Goal: Transaction & Acquisition: Purchase product/service

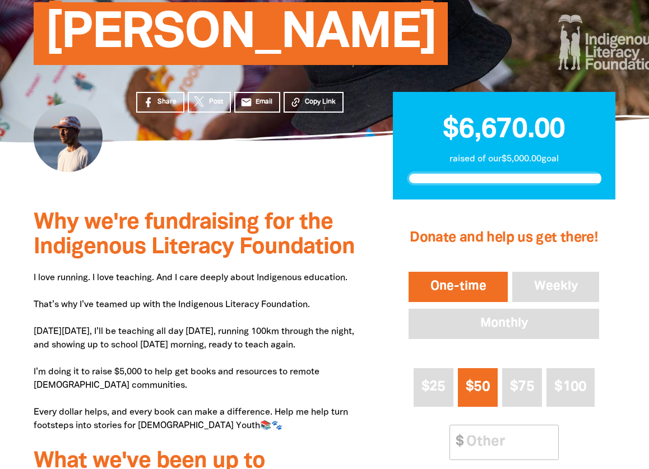
scroll to position [224, 0]
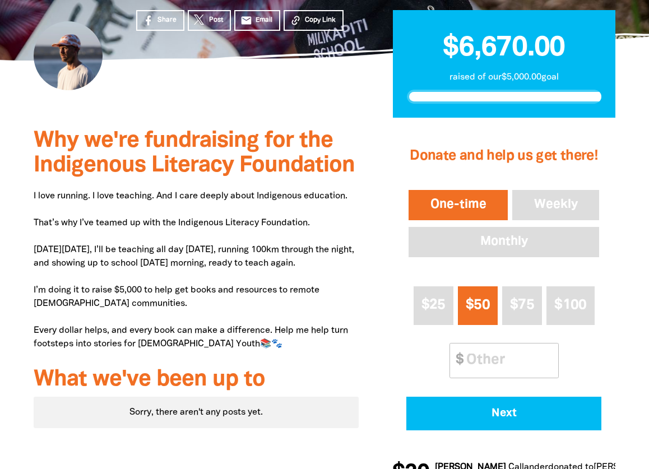
click at [110, 229] on p "I love running. I love teaching. And I care deeply about Indigenous education. …" at bounding box center [196, 269] width 325 height 161
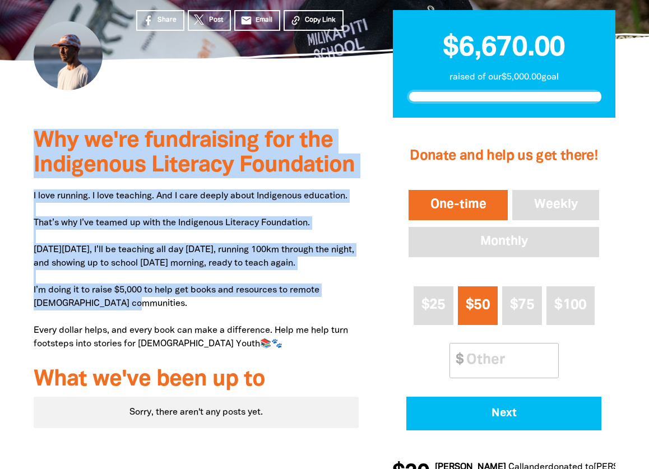
drag, startPoint x: 18, startPoint y: 144, endPoint x: 129, endPoint y: 314, distance: 203.2
click at [129, 314] on div "Why we're fundraising for the Indigenous Literacy Foundation I love running. I …" at bounding box center [196, 310] width 358 height 384
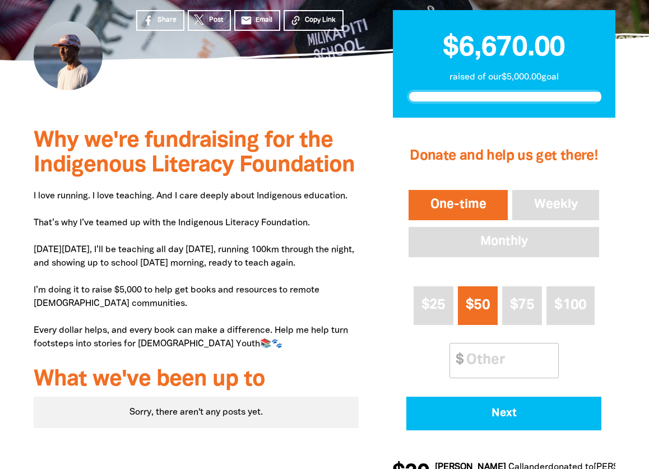
drag, startPoint x: 129, startPoint y: 314, endPoint x: 283, endPoint y: 325, distance: 153.9
click at [283, 323] on p "I love running. I love teaching. And I care deeply about Indigenous education. …" at bounding box center [196, 269] width 325 height 161
drag, startPoint x: 290, startPoint y: 336, endPoint x: 292, endPoint y: 343, distance: 7.1
click at [292, 343] on p "I love running. I love teaching. And I care deeply about Indigenous education. …" at bounding box center [196, 269] width 325 height 161
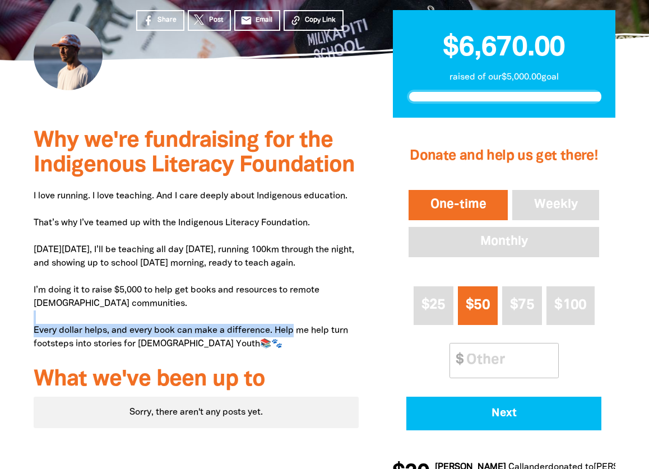
drag, startPoint x: 292, startPoint y: 343, endPoint x: 295, endPoint y: 351, distance: 8.3
click at [295, 351] on p "I love running. I love teaching. And I care deeply about Indigenous education. …" at bounding box center [196, 269] width 325 height 161
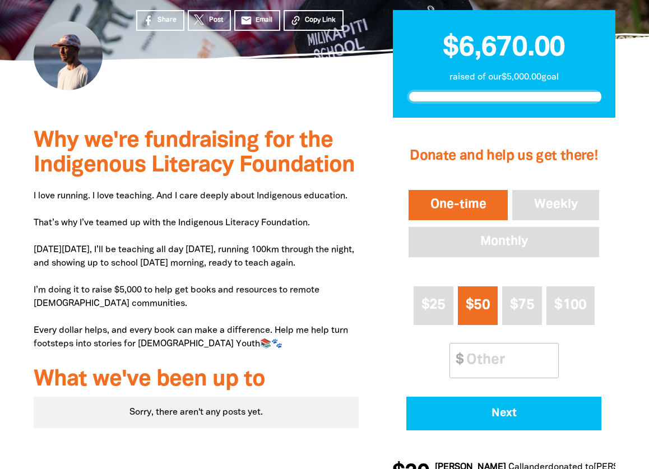
click at [227, 306] on p "I love running. I love teaching. And I care deeply about Indigenous education. …" at bounding box center [196, 269] width 325 height 161
click at [249, 330] on p "I love running. I love teaching. And I care deeply about Indigenous education. …" at bounding box center [196, 269] width 325 height 161
click at [295, 319] on p "I love running. I love teaching. And I care deeply about Indigenous education. …" at bounding box center [196, 269] width 325 height 161
click at [310, 334] on p "I love running. I love teaching. And I care deeply about Indigenous education. …" at bounding box center [196, 269] width 325 height 161
click at [310, 351] on p "I love running. I love teaching. And I care deeply about Indigenous education. …" at bounding box center [196, 269] width 325 height 161
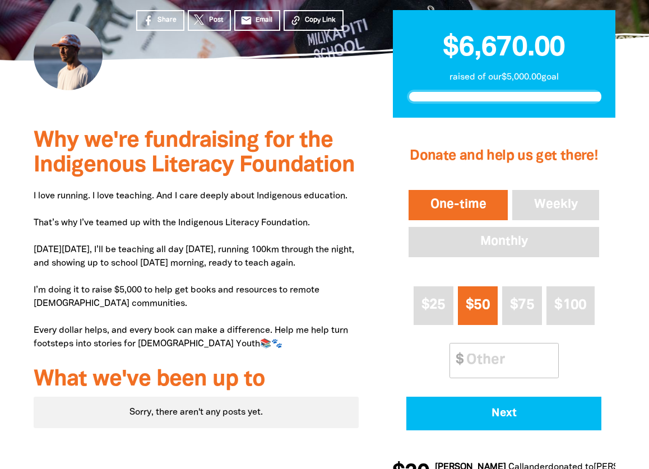
click at [319, 281] on p "I love running. I love teaching. And I care deeply about Indigenous education. …" at bounding box center [196, 269] width 325 height 161
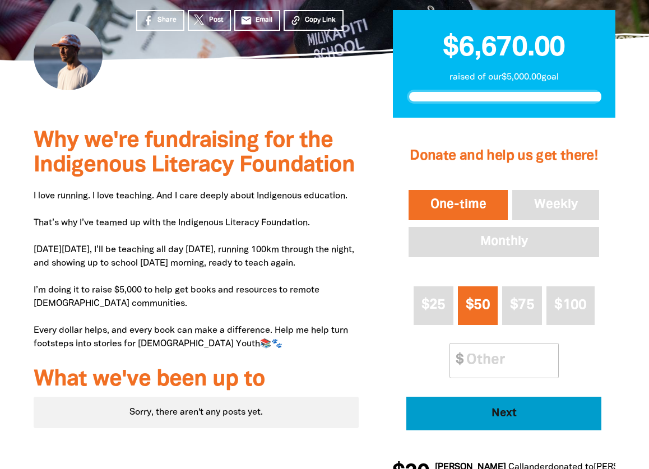
click at [508, 416] on span "Next" at bounding box center [504, 413] width 164 height 11
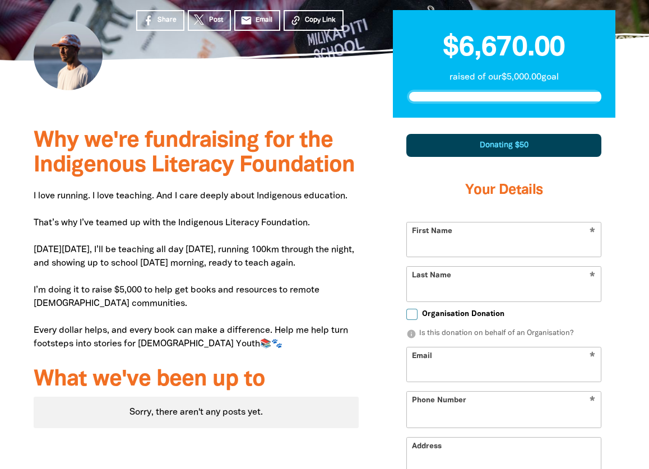
scroll to position [330, 0]
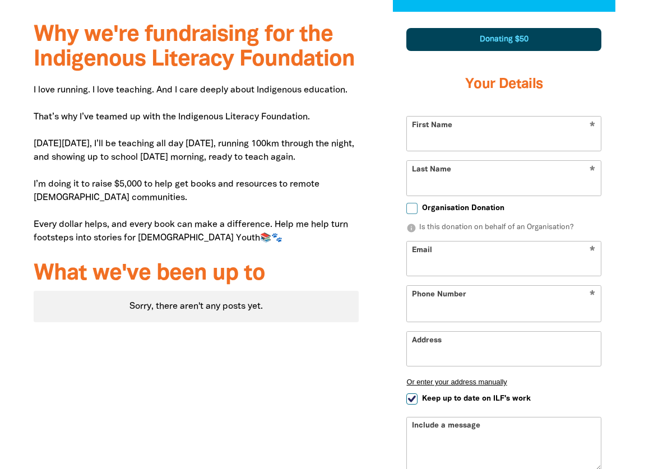
select select "AU"
click at [476, 139] on input "First Name" at bounding box center [504, 134] width 194 height 34
type input "Will"
type input "[PERSON_NAME]"
click at [464, 258] on input "Email" at bounding box center [504, 258] width 194 height 34
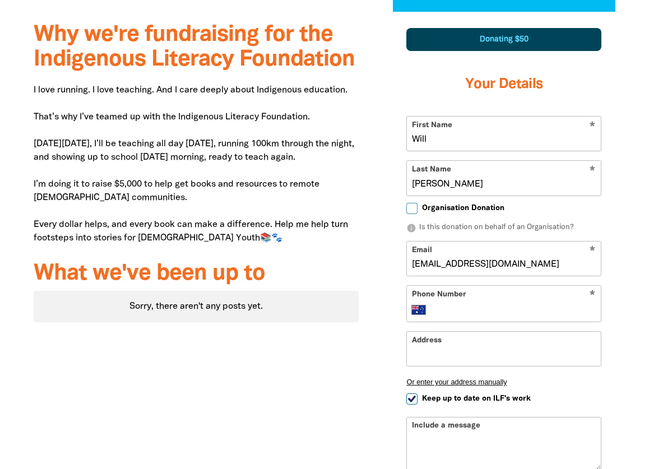
type input "[EMAIL_ADDRESS][DOMAIN_NAME]"
click at [454, 310] on input "Phone Number" at bounding box center [514, 309] width 161 height 13
type input "0477 874 174"
click at [440, 364] on input "Address" at bounding box center [504, 349] width 194 height 34
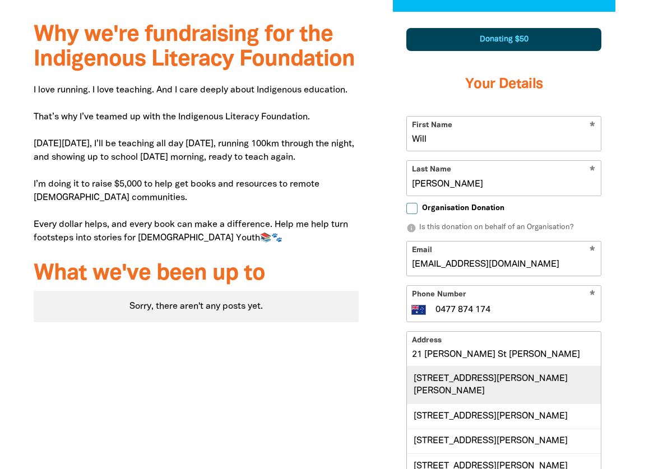
click at [477, 380] on div "[STREET_ADDRESS][PERSON_NAME][PERSON_NAME]" at bounding box center [504, 384] width 194 height 37
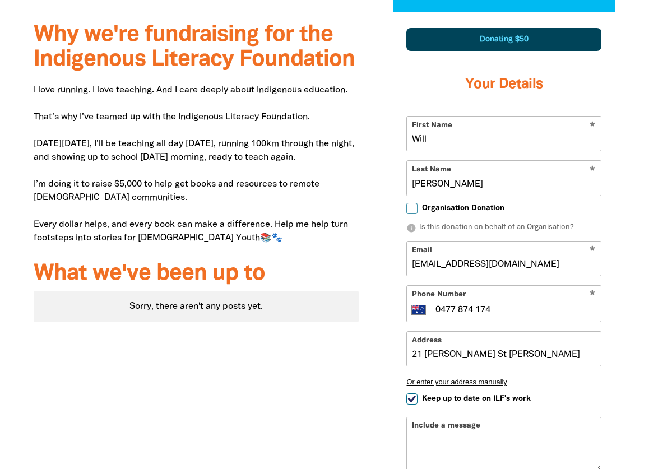
type input "[STREET_ADDRESS][PERSON_NAME][PERSON_NAME]"
click at [344, 386] on div "Why we're fundraising for the Indigenous Literacy Foundation I love running. I …" at bounding box center [196, 311] width 358 height 599
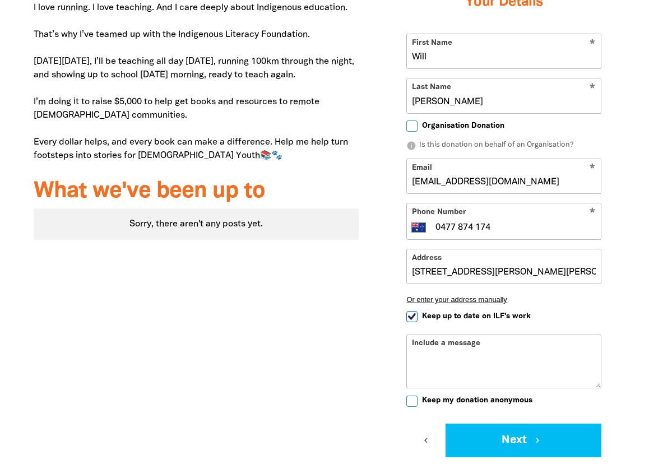
scroll to position [498, 0]
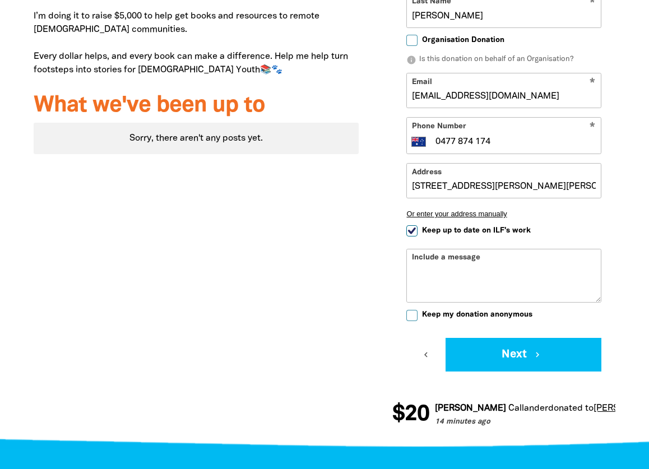
click at [146, 272] on div "Why we're fundraising for the Indigenous Literacy Foundation I love running. I …" at bounding box center [196, 143] width 358 height 599
click at [444, 251] on div "Include a message" at bounding box center [503, 276] width 195 height 54
click at [445, 258] on div "Include a message" at bounding box center [503, 276] width 195 height 54
click at [449, 269] on textarea "Include a message" at bounding box center [504, 284] width 194 height 36
click at [373, 286] on div "Why we're fundraising for the Indigenous Literacy Foundation I love running. I …" at bounding box center [196, 143] width 358 height 599
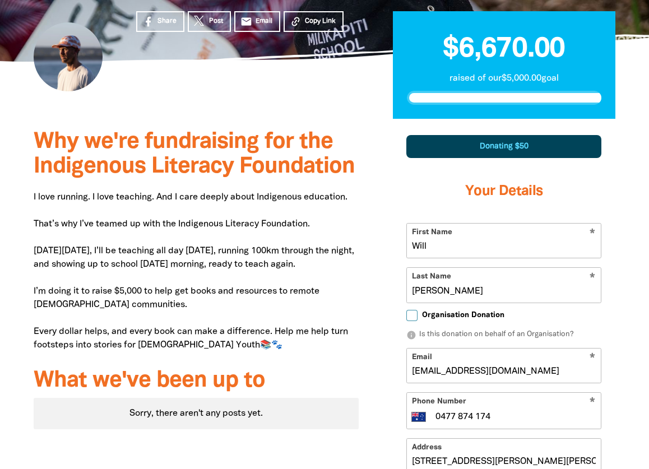
scroll to position [106, 0]
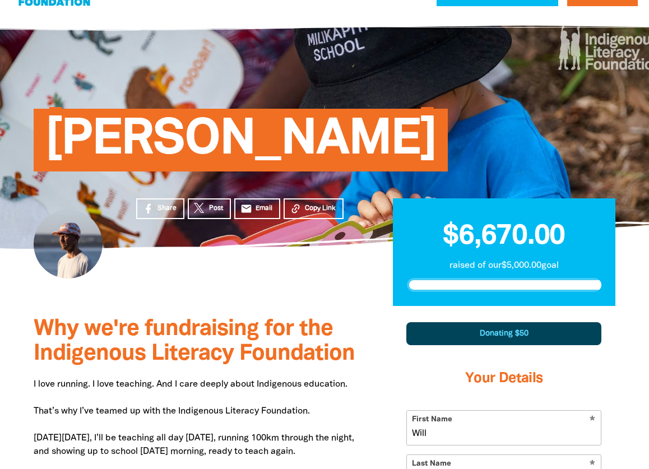
scroll to position [56, 0]
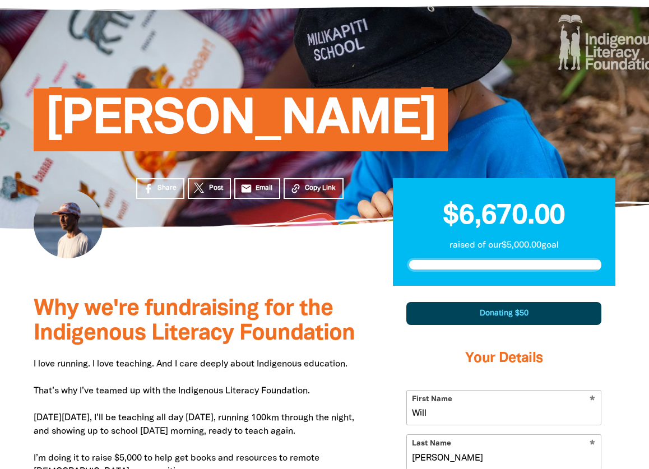
click at [180, 258] on div "Share Post email Email Copy Link" at bounding box center [247, 258] width 257 height 58
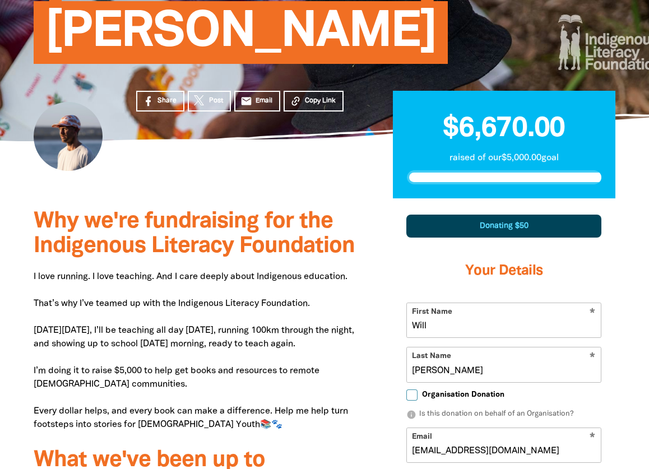
scroll to position [280, 0]
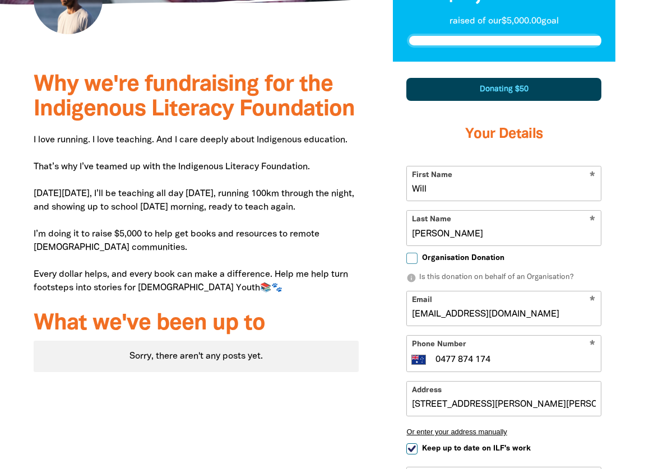
click at [375, 338] on div "Why we're fundraising for the Indigenous Literacy Foundation I love running. I …" at bounding box center [196, 361] width 358 height 599
click at [379, 343] on div "1 2 3 Donating $50 Your Details * First Name Will * Last Name [PERSON_NAME] Org…" at bounding box center [503, 361] width 257 height 599
click at [385, 352] on div "1 2 3 Donating $50 Your Details * First Name Will * Last Name [PERSON_NAME] Org…" at bounding box center [503, 361] width 257 height 599
click at [388, 356] on div "1 2 3 Donating $50 Your Details * First Name Will * Last Name [PERSON_NAME] Org…" at bounding box center [503, 361] width 257 height 599
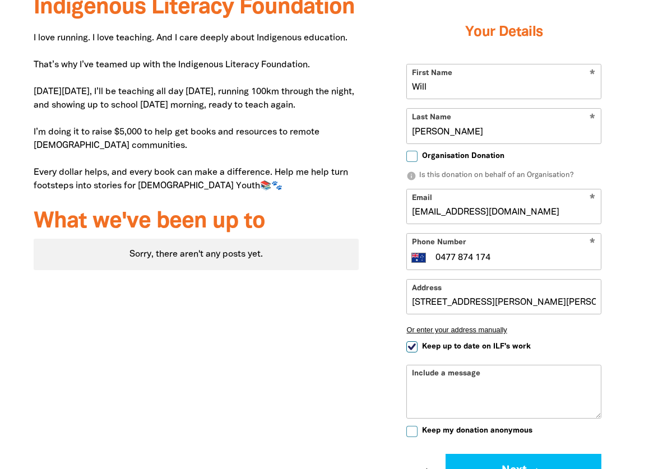
scroll to position [392, 0]
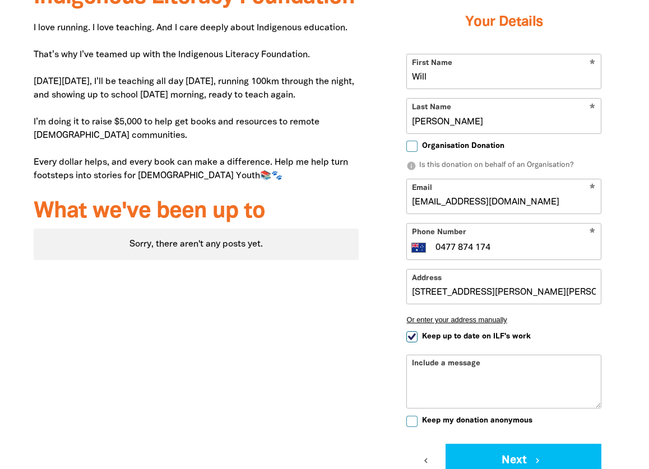
click at [414, 342] on input "Keep up to date on ILF's work" at bounding box center [411, 336] width 11 height 11
checkbox input "false"
click at [424, 366] on div "Include a message" at bounding box center [503, 382] width 195 height 54
click at [425, 374] on textarea "Include a message" at bounding box center [504, 390] width 194 height 36
click at [591, 378] on textarea "Run like the wind [PERSON_NAME], hope your students" at bounding box center [504, 390] width 194 height 36
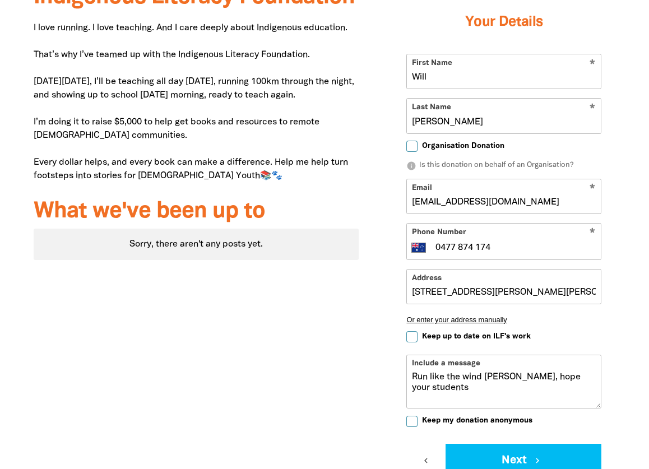
scroll to position [336, 0]
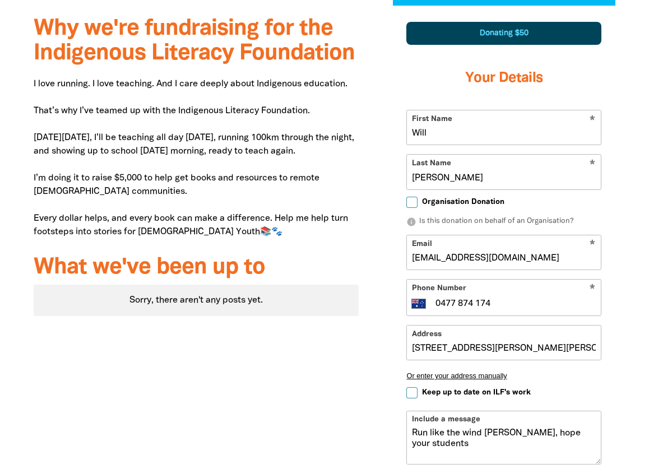
click at [325, 402] on div "Why we're fundraising for the Indigenous Literacy Foundation I love running. I …" at bounding box center [196, 305] width 358 height 599
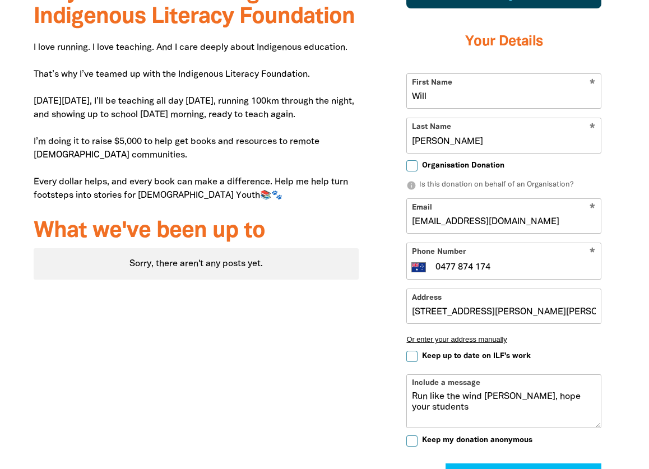
scroll to position [392, 0]
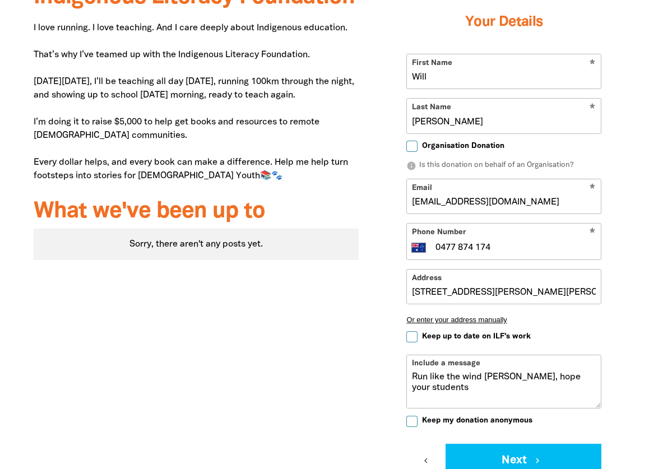
click at [589, 378] on textarea "Run like the wind [PERSON_NAME], hope your students" at bounding box center [504, 390] width 194 height 36
click at [592, 375] on textarea "Run like the wind [PERSON_NAME], hope your students" at bounding box center [504, 390] width 194 height 36
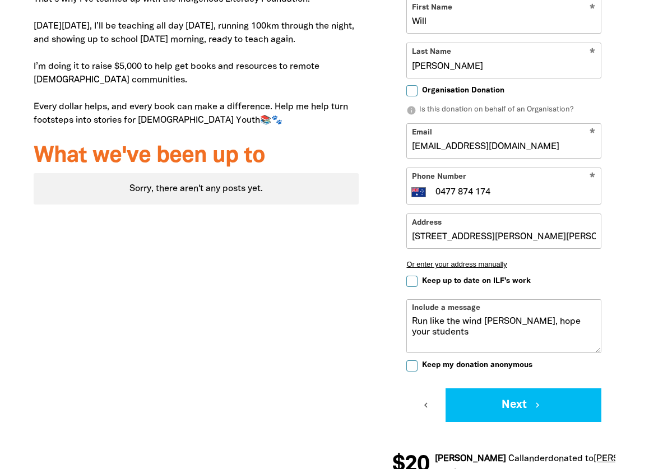
scroll to position [448, 0]
drag, startPoint x: 591, startPoint y: 322, endPoint x: 399, endPoint y: 320, distance: 192.7
click at [399, 320] on div "Donating $50 Your Details * First Name Will * Last Name [PERSON_NAME] Organisat…" at bounding box center [503, 165] width 223 height 539
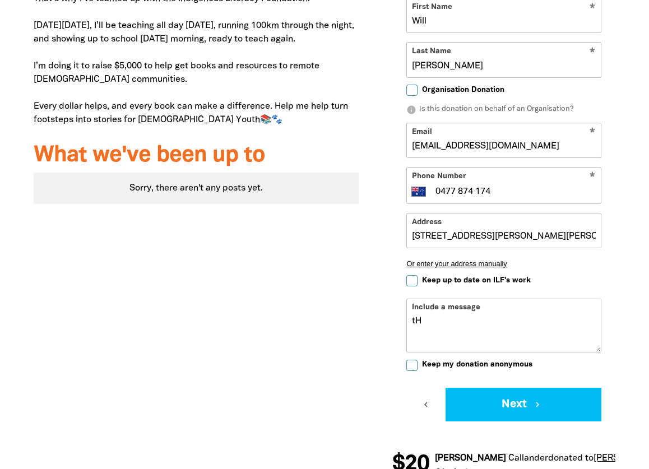
type textarea "t"
type textarea "This is a serious bit of homework, good luck and run like the wind!"
click at [376, 343] on div "1 2 3 Donating $50 Your Details * First Name Will * Last Name [PERSON_NAME] Org…" at bounding box center [503, 193] width 257 height 599
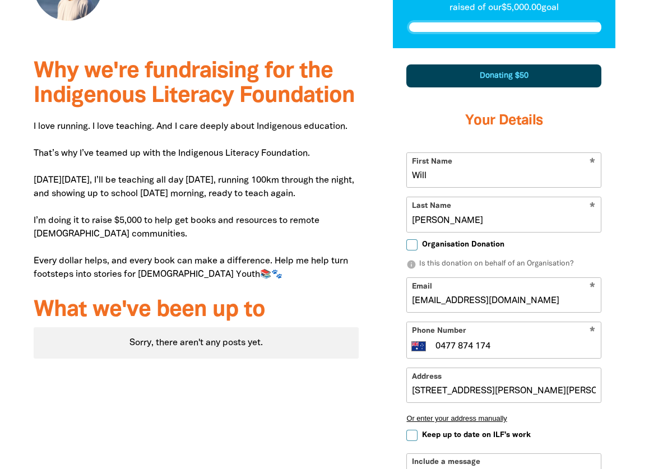
scroll to position [224, 0]
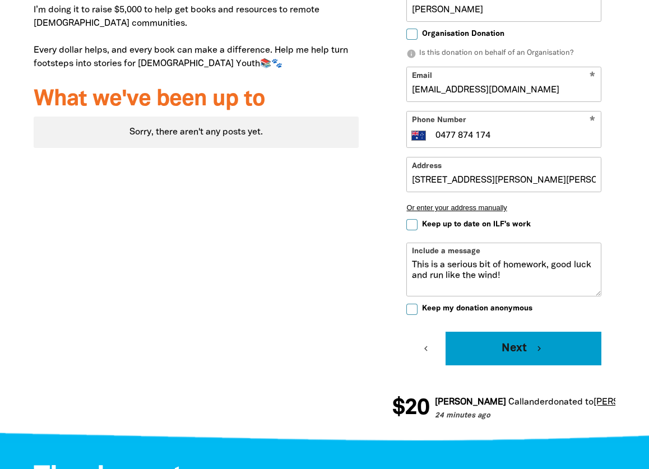
click at [514, 355] on button "Next chevron_right" at bounding box center [523, 349] width 156 height 34
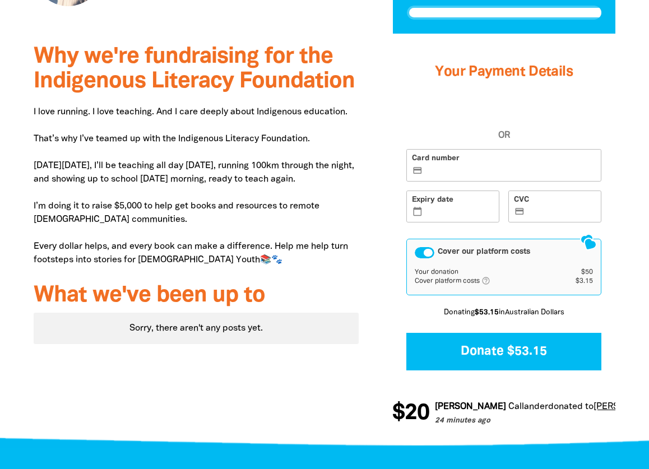
scroll to position [278, 0]
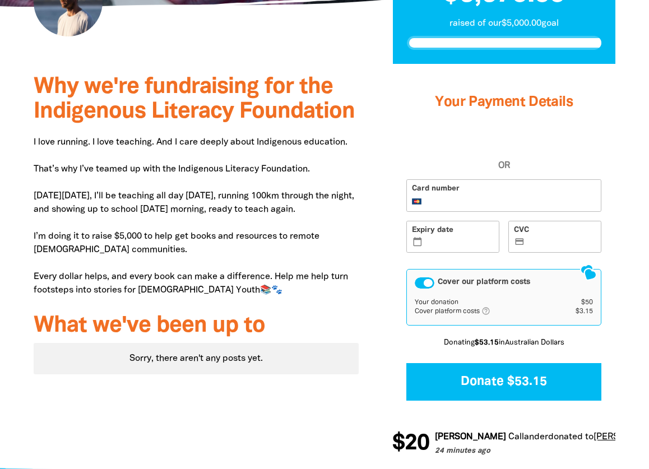
click at [393, 328] on div "Your Payment Details OR Card number Expiry date calendar_today CVC credit_card …" at bounding box center [503, 240] width 223 height 348
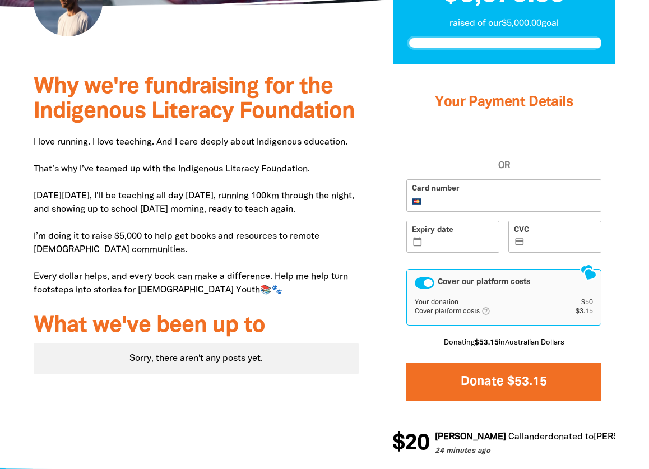
click at [486, 387] on button "Donate $53.15" at bounding box center [503, 382] width 195 height 38
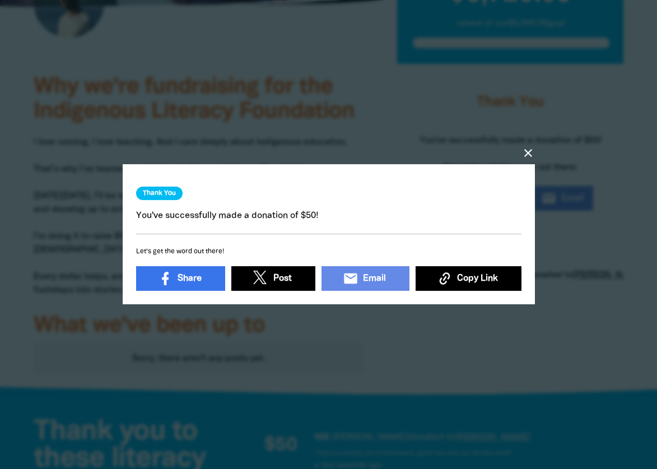
click at [530, 149] on icon "close" at bounding box center [527, 152] width 13 height 13
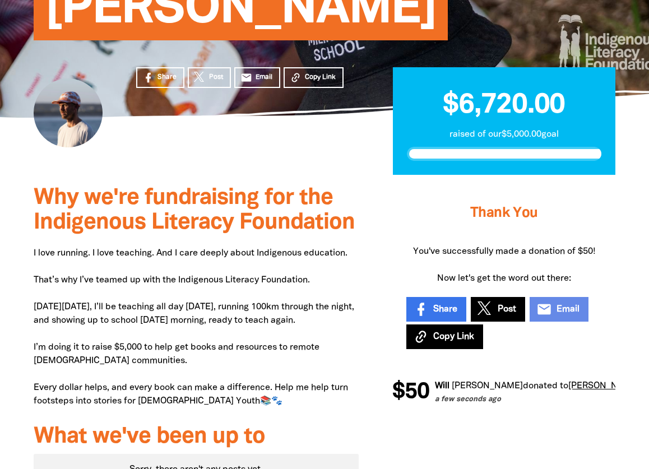
scroll to position [166, 0]
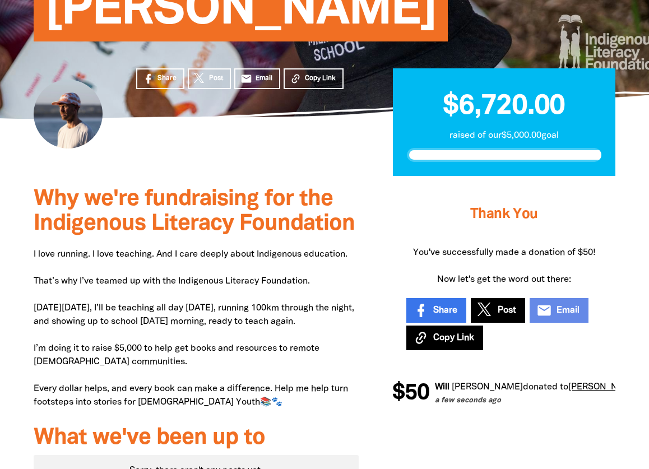
click at [370, 269] on div "Why we're fundraising for the Indigenous Literacy Foundation I love running. I …" at bounding box center [196, 339] width 358 height 327
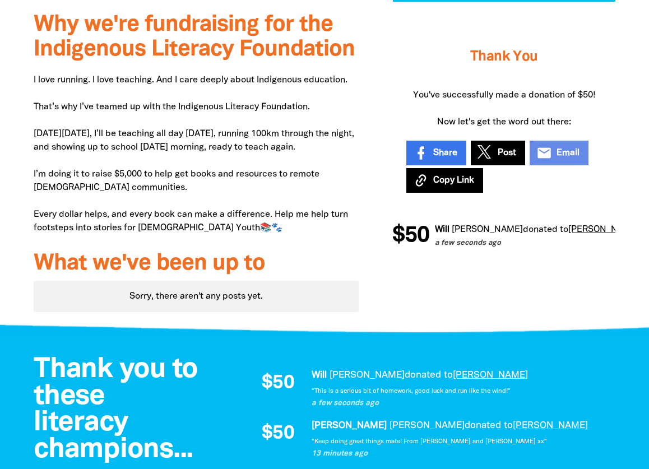
scroll to position [446, 0]
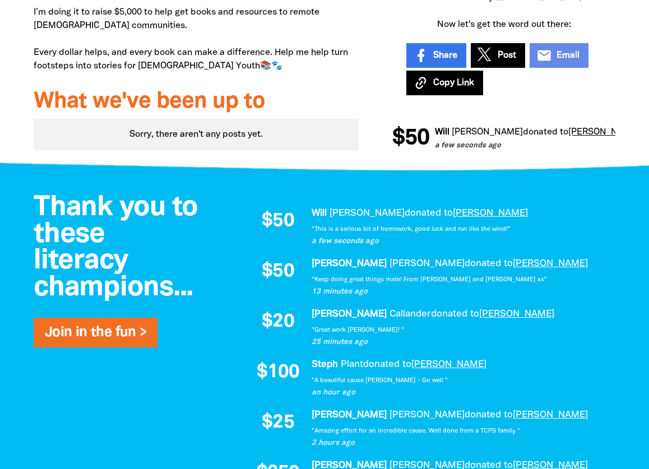
click at [213, 417] on div "Thank you to these literacy champions... Join in the fun > $50 [PERSON_NAME] do…" at bounding box center [324, 457] width 649 height 569
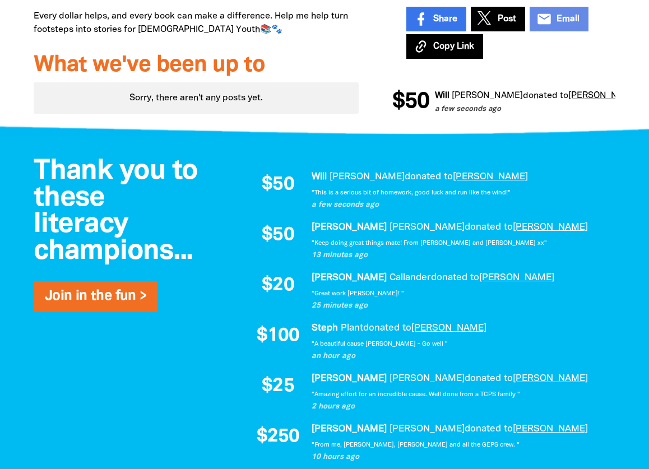
scroll to position [558, 0]
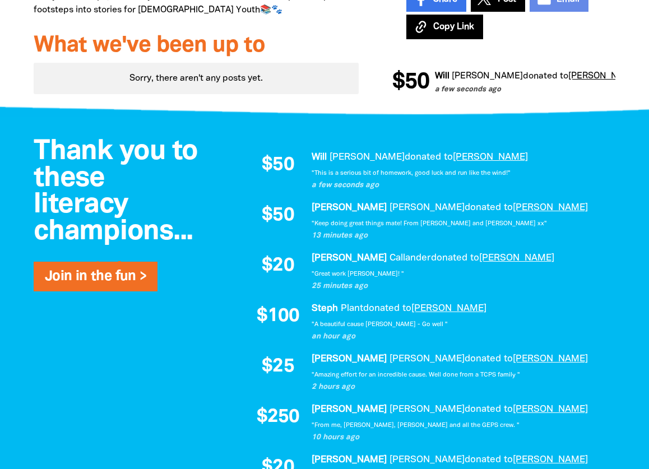
click at [594, 316] on p "[PERSON_NAME] donated to [PERSON_NAME]" at bounding box center [457, 308] width 292 height 15
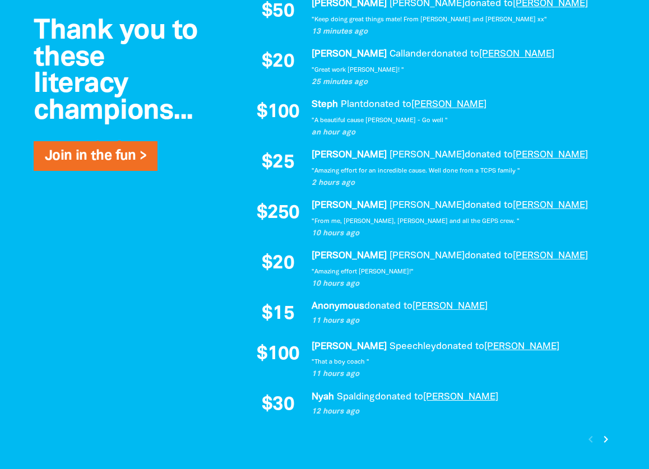
scroll to position [782, 0]
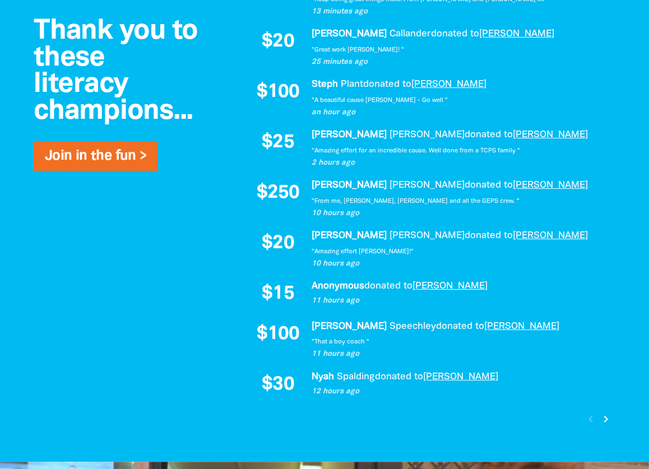
click at [576, 360] on div "[PERSON_NAME] donated to [PERSON_NAME] 11 hours ago "That a boy coach "" at bounding box center [457, 339] width 292 height 41
click at [575, 383] on p "[PERSON_NAME] donated to [PERSON_NAME]" at bounding box center [457, 377] width 292 height 15
